Goal: Complete application form

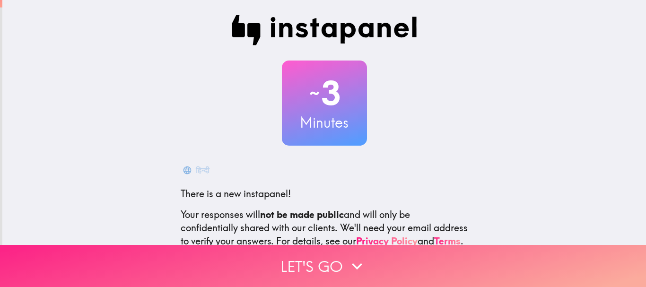
click at [355, 256] on icon "button" at bounding box center [357, 266] width 21 height 21
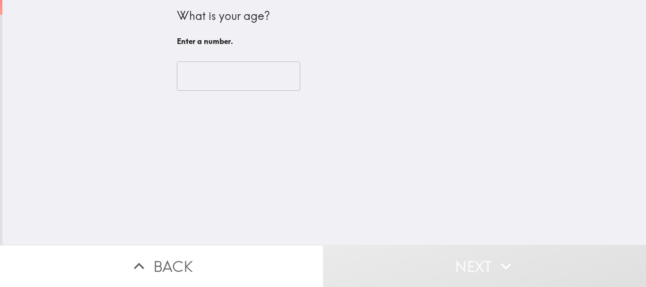
click at [207, 83] on input "number" at bounding box center [238, 75] width 123 height 29
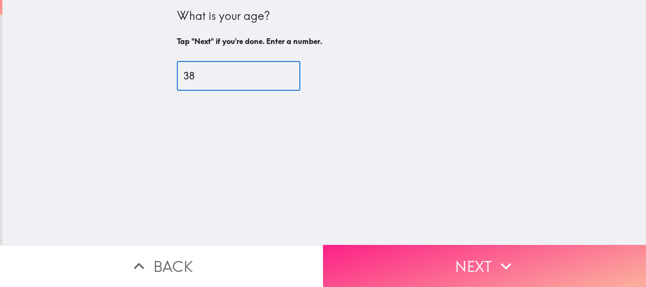
type input "38"
click at [409, 257] on button "Next" at bounding box center [484, 266] width 323 height 42
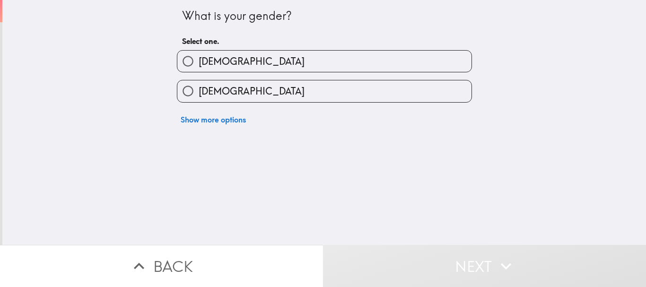
click at [241, 62] on label "[DEMOGRAPHIC_DATA]" at bounding box center [324, 61] width 294 height 21
click at [199, 62] on input "[DEMOGRAPHIC_DATA]" at bounding box center [187, 61] width 21 height 21
radio input "true"
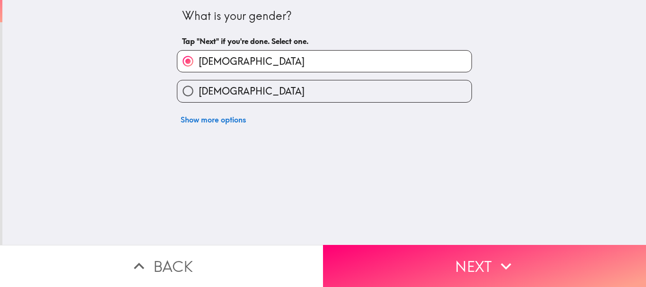
click at [228, 57] on label "[DEMOGRAPHIC_DATA]" at bounding box center [324, 61] width 294 height 21
click at [199, 57] on input "[DEMOGRAPHIC_DATA]" at bounding box center [187, 61] width 21 height 21
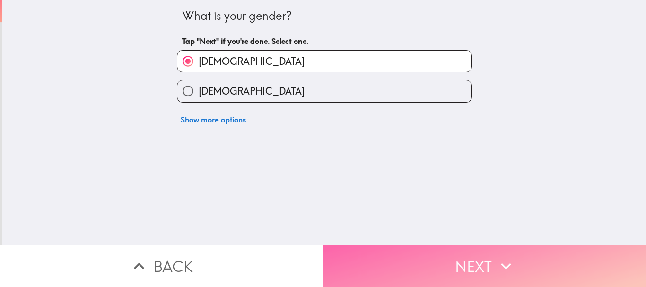
click at [389, 253] on button "Next" at bounding box center [484, 266] width 323 height 42
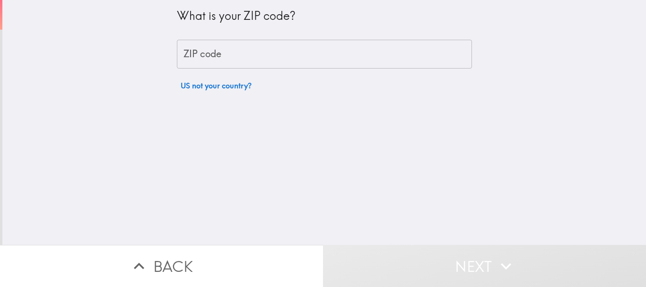
click at [233, 66] on input "ZIP code" at bounding box center [324, 54] width 295 height 29
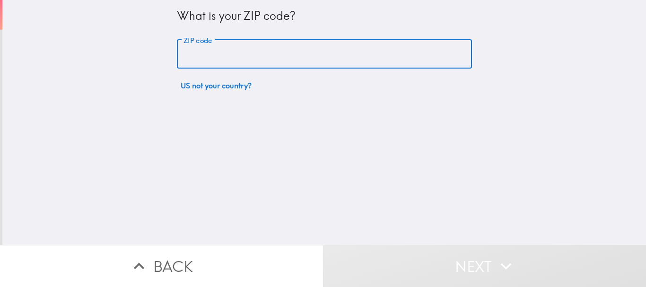
click at [196, 61] on input "ZIP code" at bounding box center [324, 54] width 295 height 29
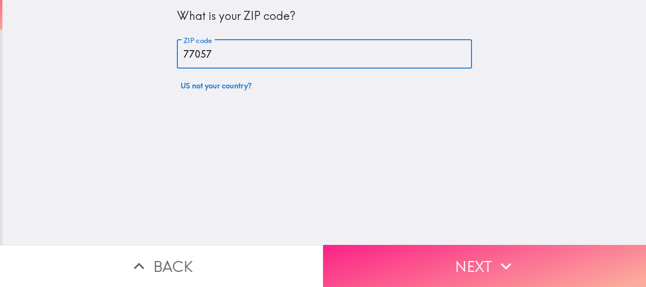
type input "77057"
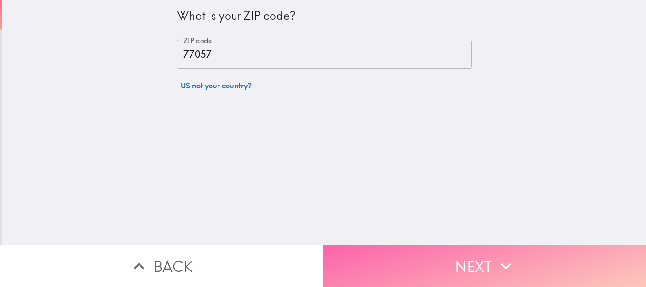
click at [353, 249] on button "Next" at bounding box center [484, 266] width 323 height 42
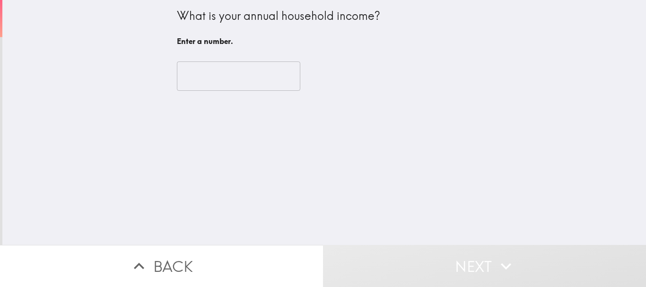
click at [178, 81] on input "number" at bounding box center [238, 75] width 123 height 29
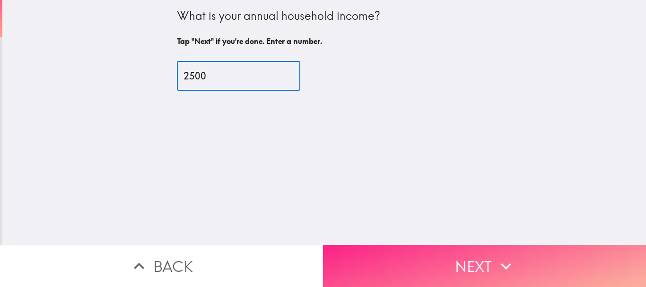
type input "2500"
click at [419, 248] on button "Next" at bounding box center [484, 266] width 323 height 42
